Goal: Information Seeking & Learning: Learn about a topic

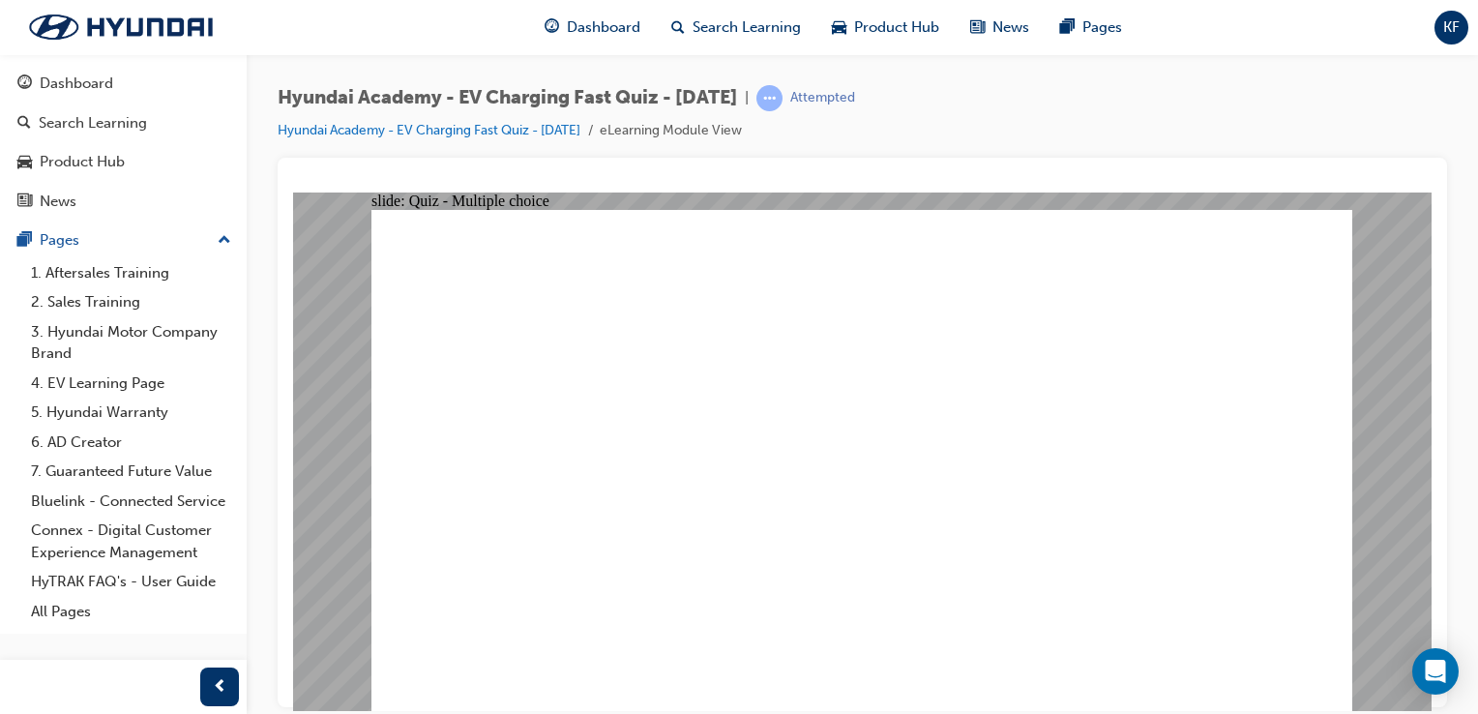
radio input "true"
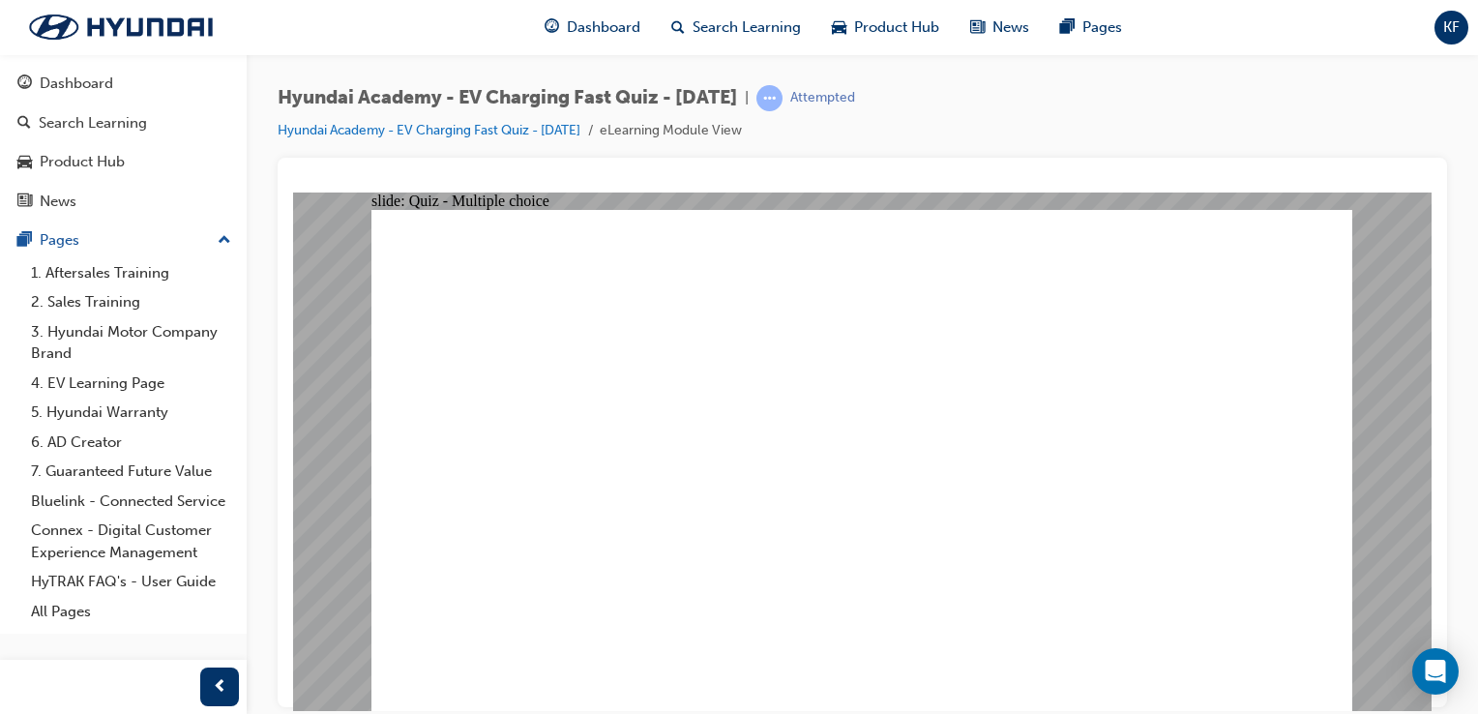
radio input "false"
radio input "true"
